Goal: Information Seeking & Learning: Learn about a topic

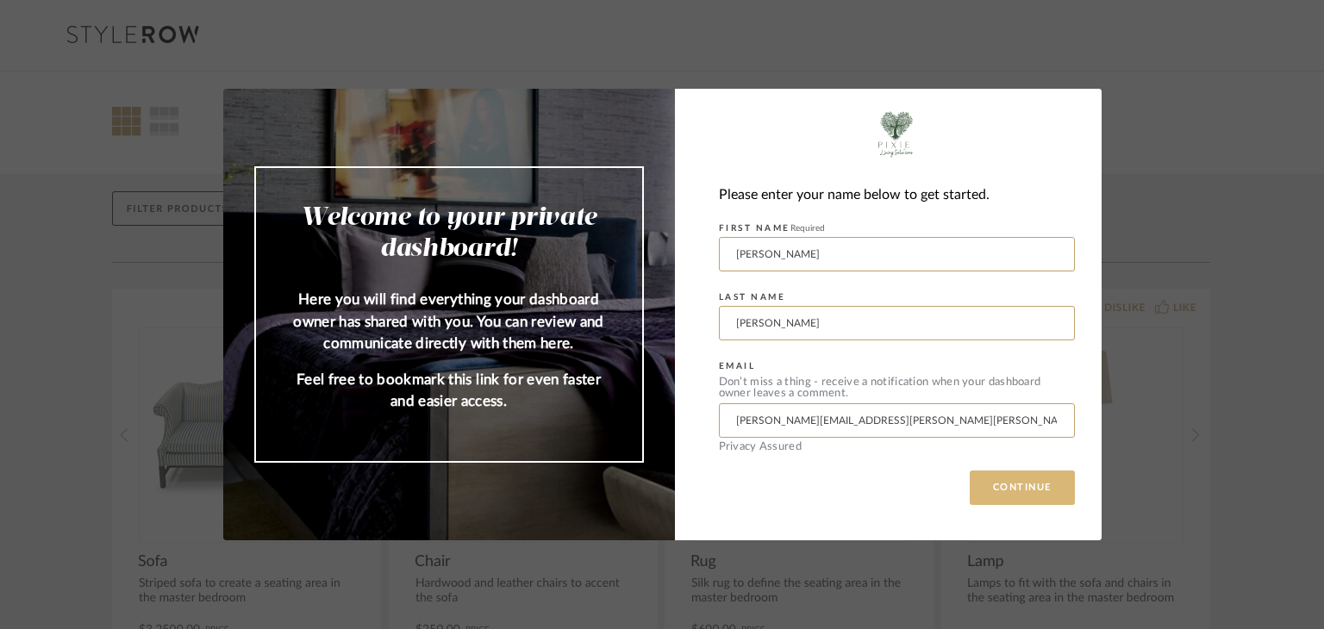
click at [1037, 484] on button "CONTINUE" at bounding box center [1022, 488] width 105 height 34
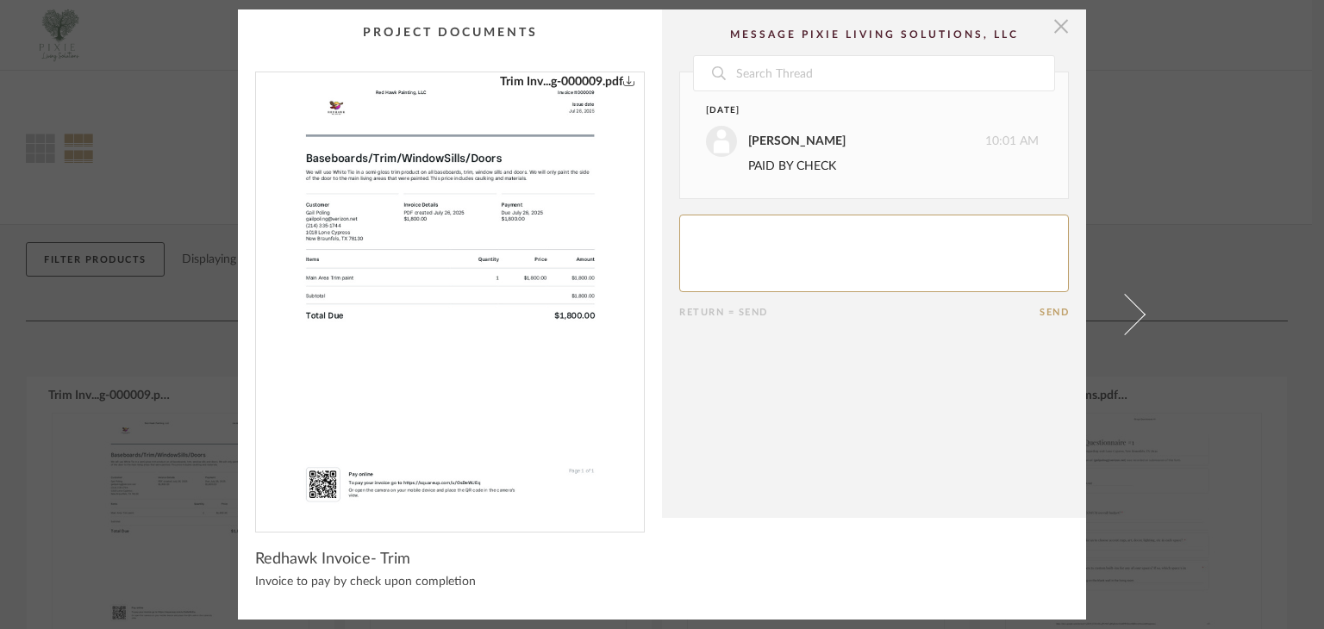
click at [1053, 32] on span "button" at bounding box center [1061, 26] width 34 height 34
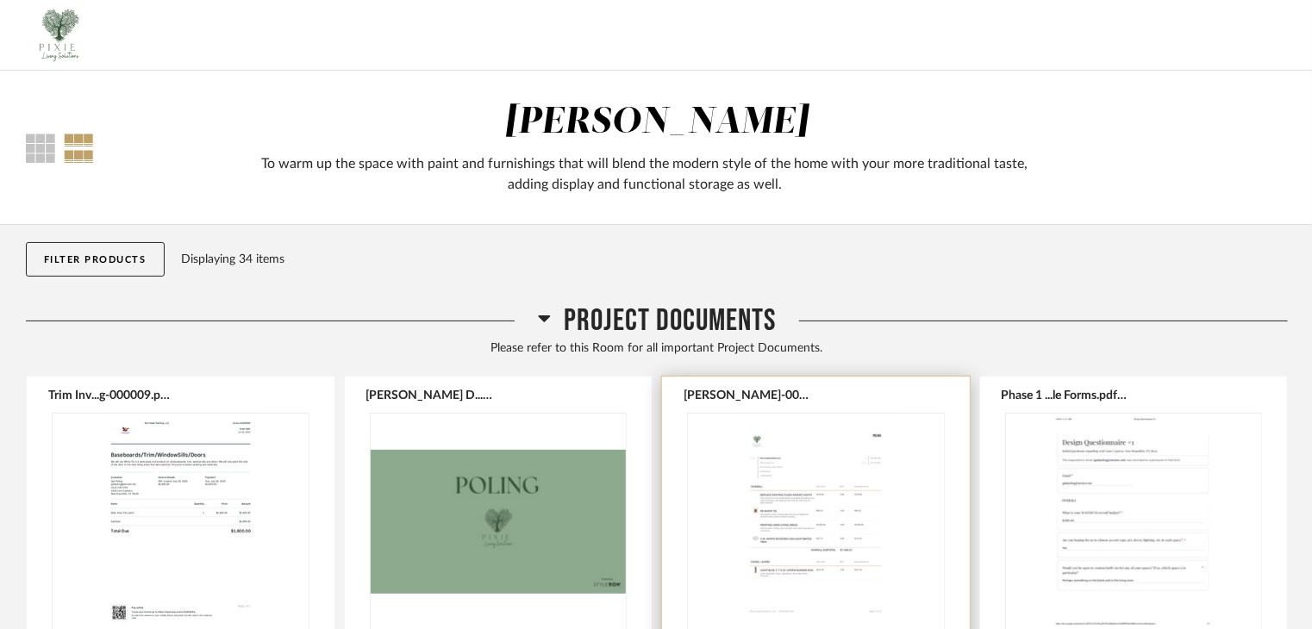
click at [845, 532] on img "0" at bounding box center [816, 522] width 256 height 216
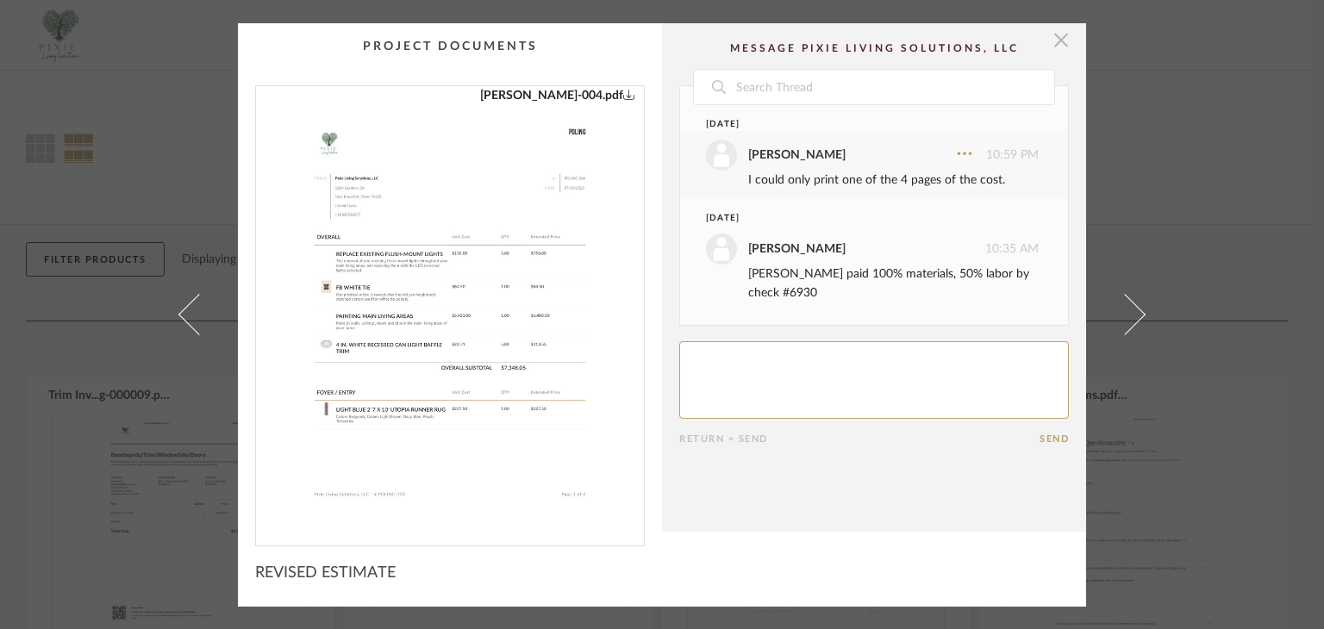
click at [1052, 35] on span "button" at bounding box center [1061, 40] width 34 height 34
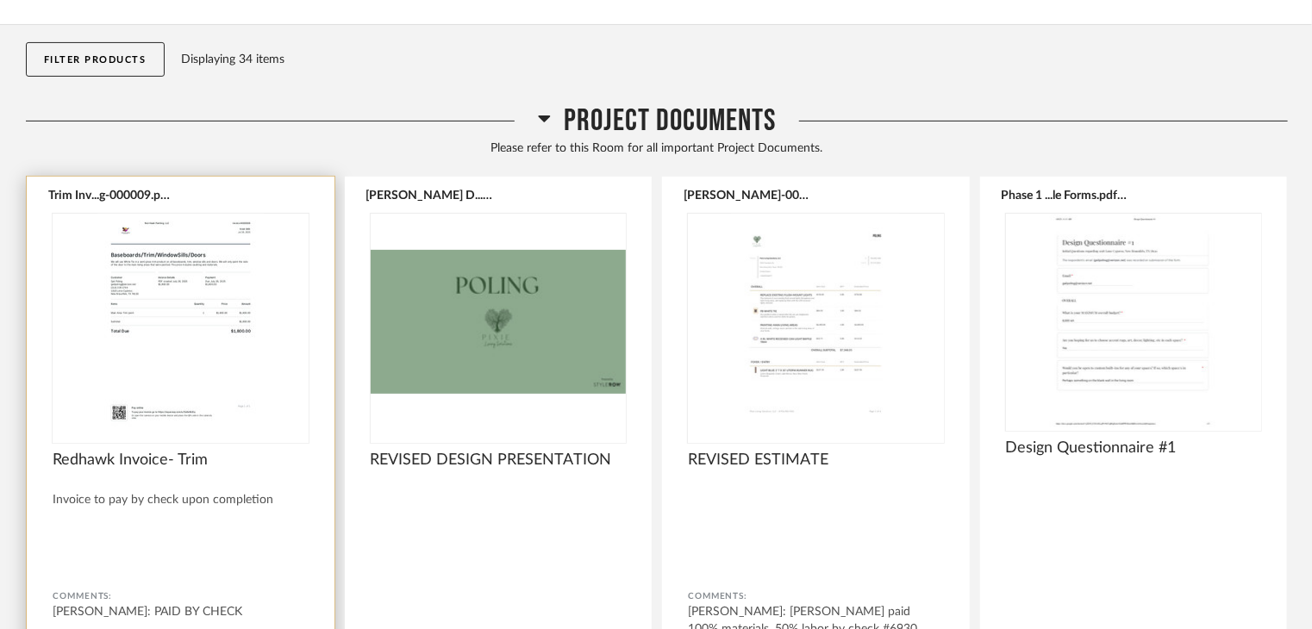
scroll to position [229, 0]
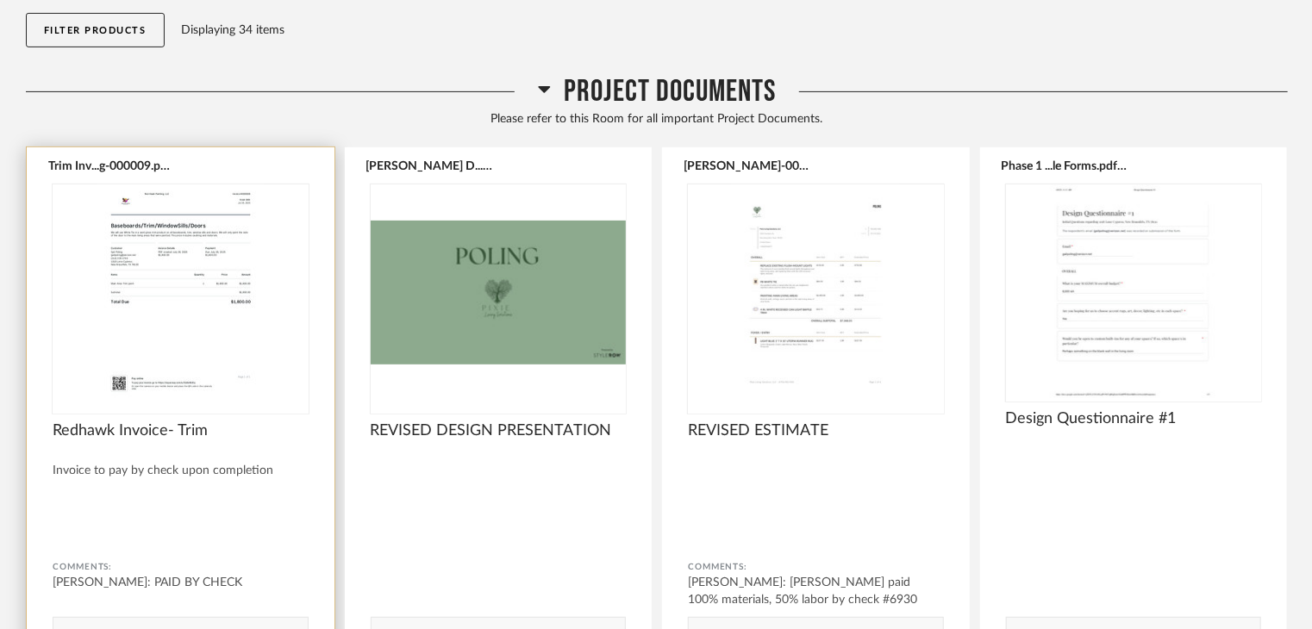
click at [190, 297] on img "0" at bounding box center [181, 292] width 256 height 216
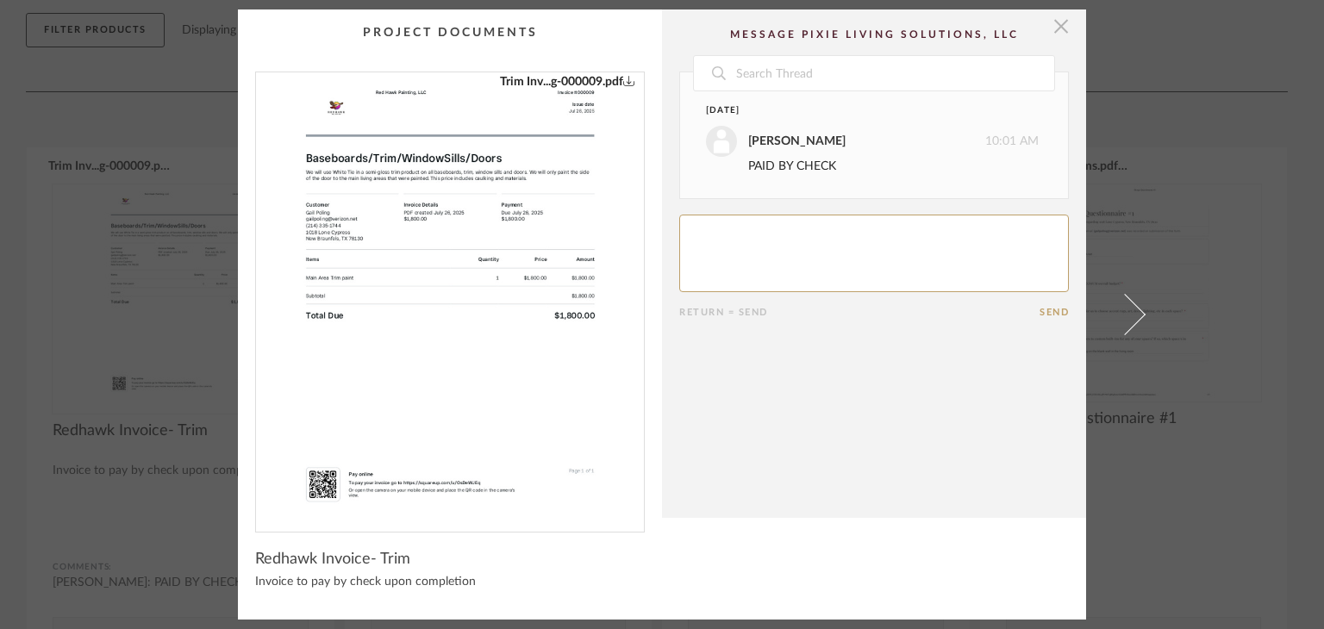
click at [1058, 25] on span "button" at bounding box center [1061, 26] width 34 height 34
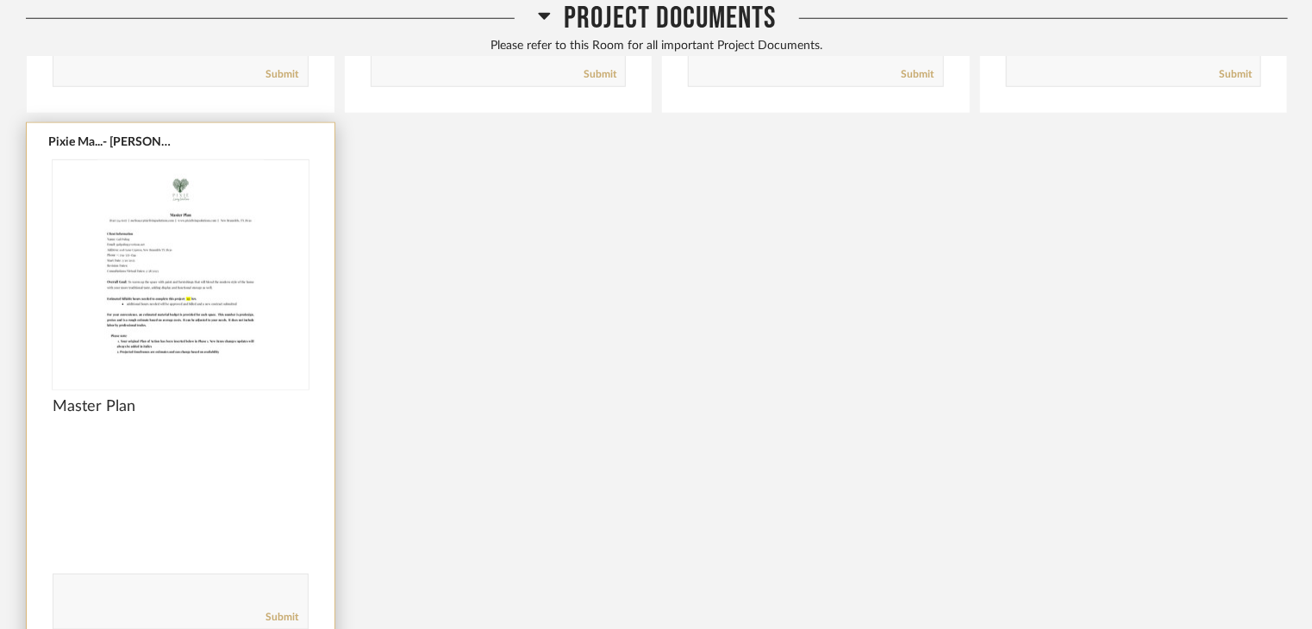
scroll to position [804, 0]
click at [190, 322] on img "0" at bounding box center [181, 267] width 256 height 216
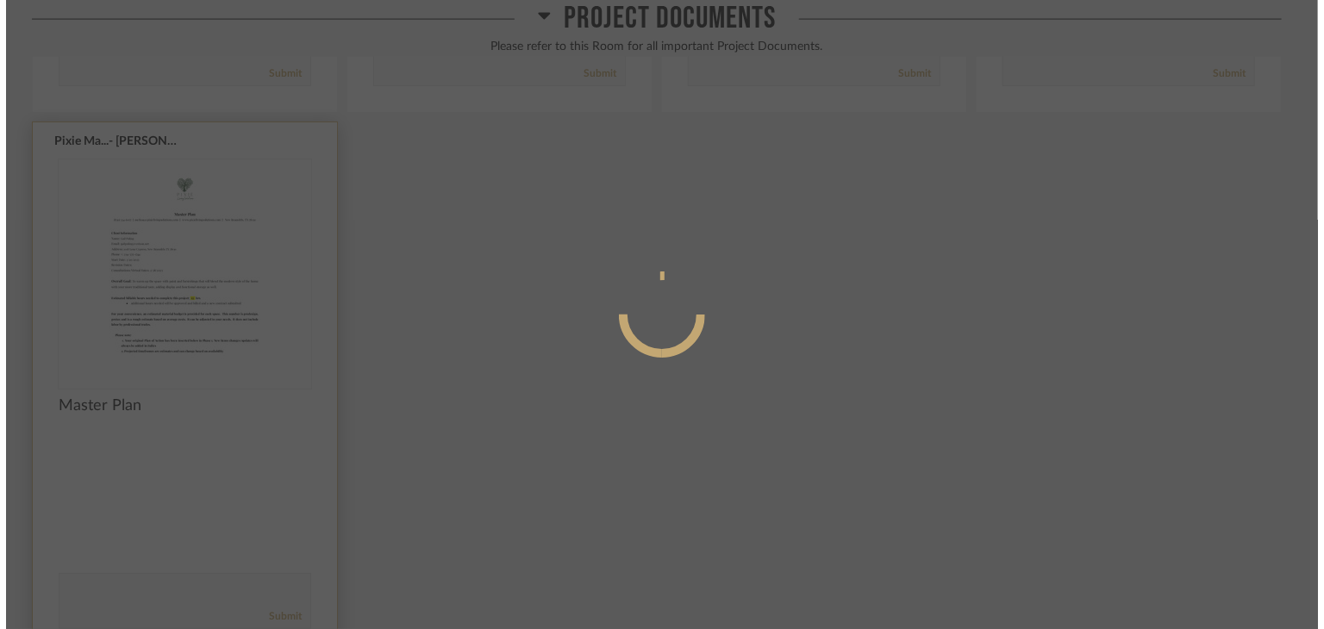
scroll to position [0, 0]
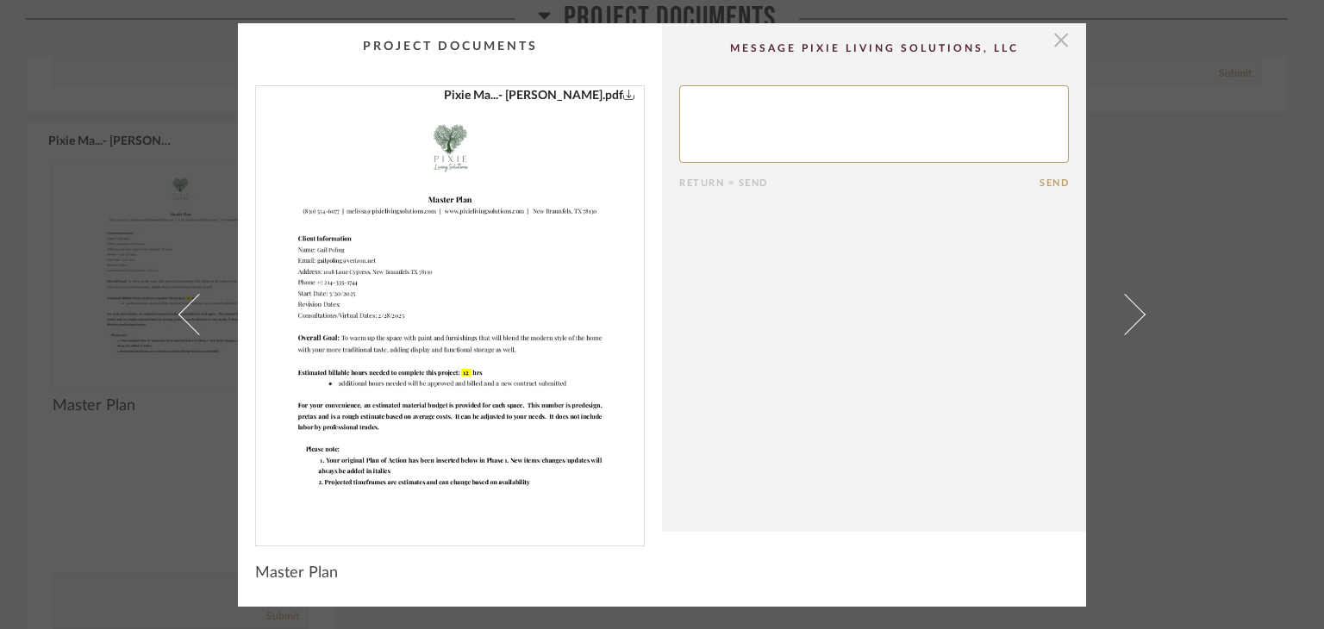
click at [1047, 41] on span "button" at bounding box center [1061, 40] width 34 height 34
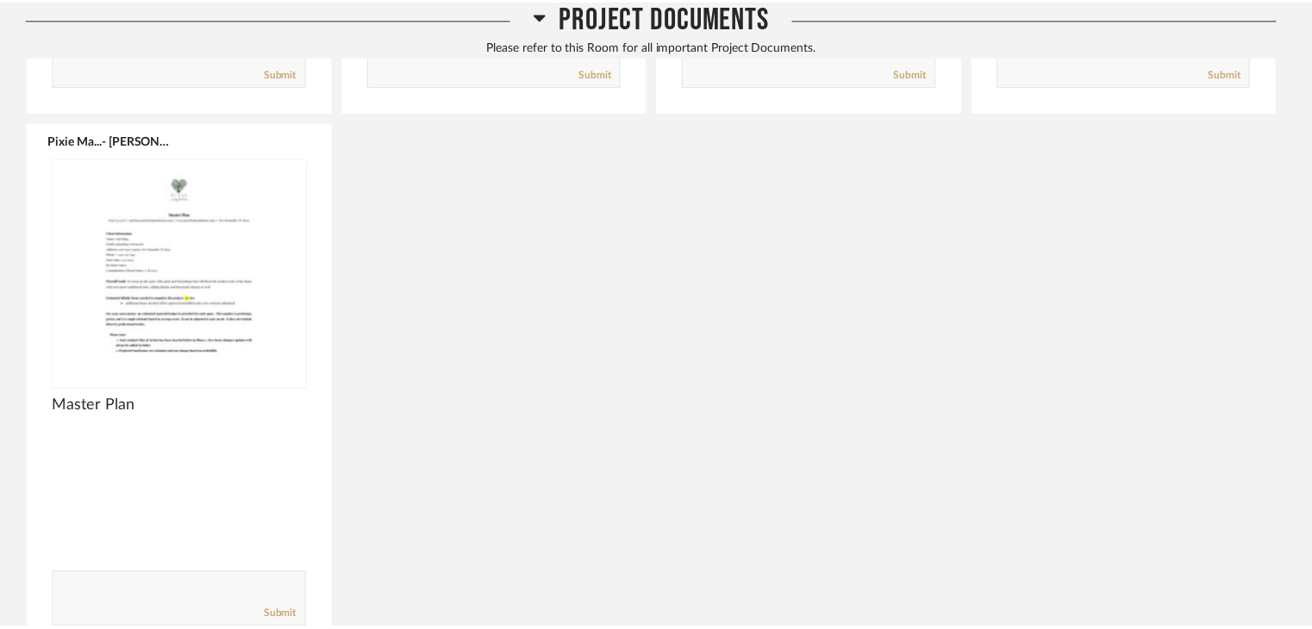
scroll to position [804, 0]
